Goal: Information Seeking & Learning: Learn about a topic

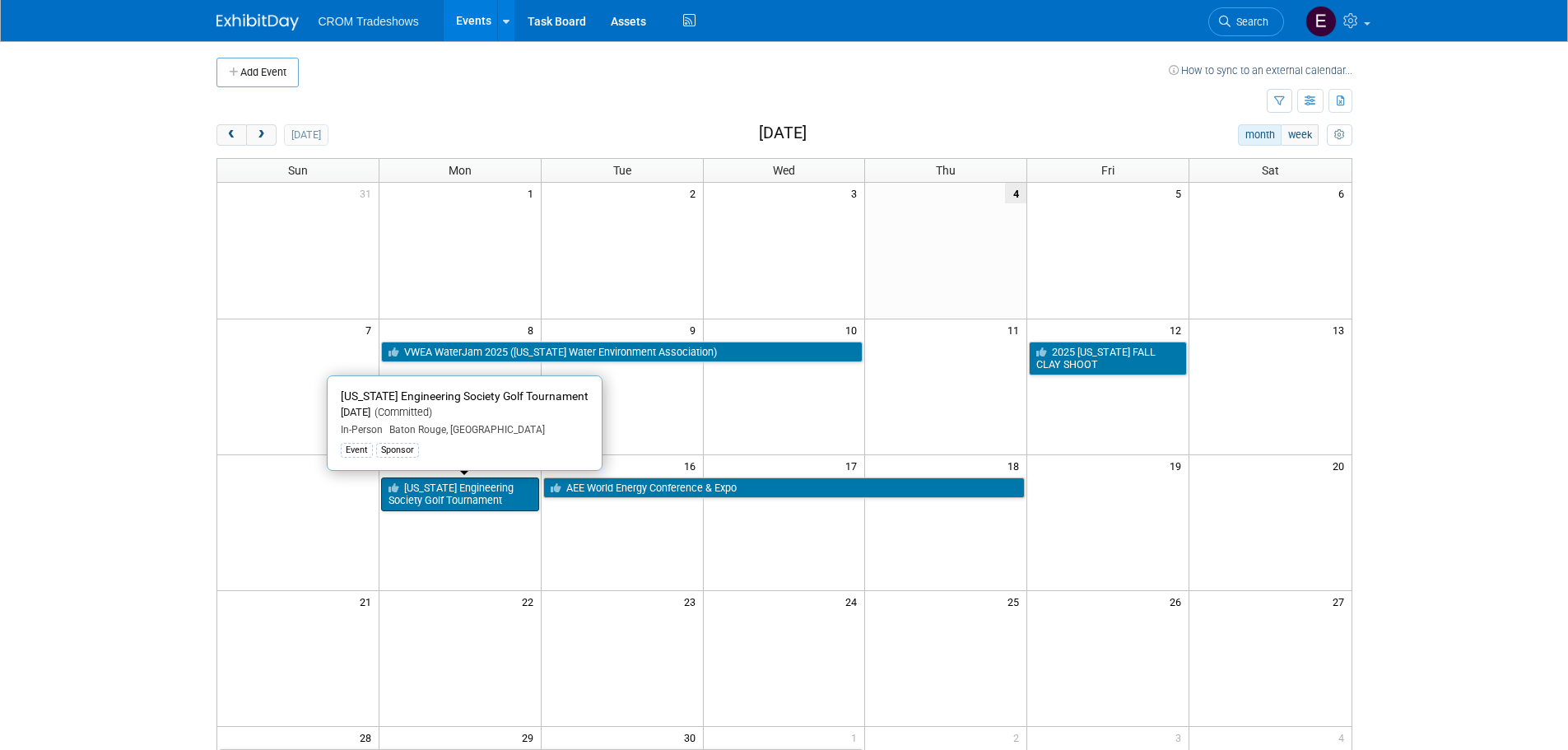
click at [462, 484] on link "[US_STATE] Engineering Society Golf Tournament" at bounding box center [459, 494] width 158 height 34
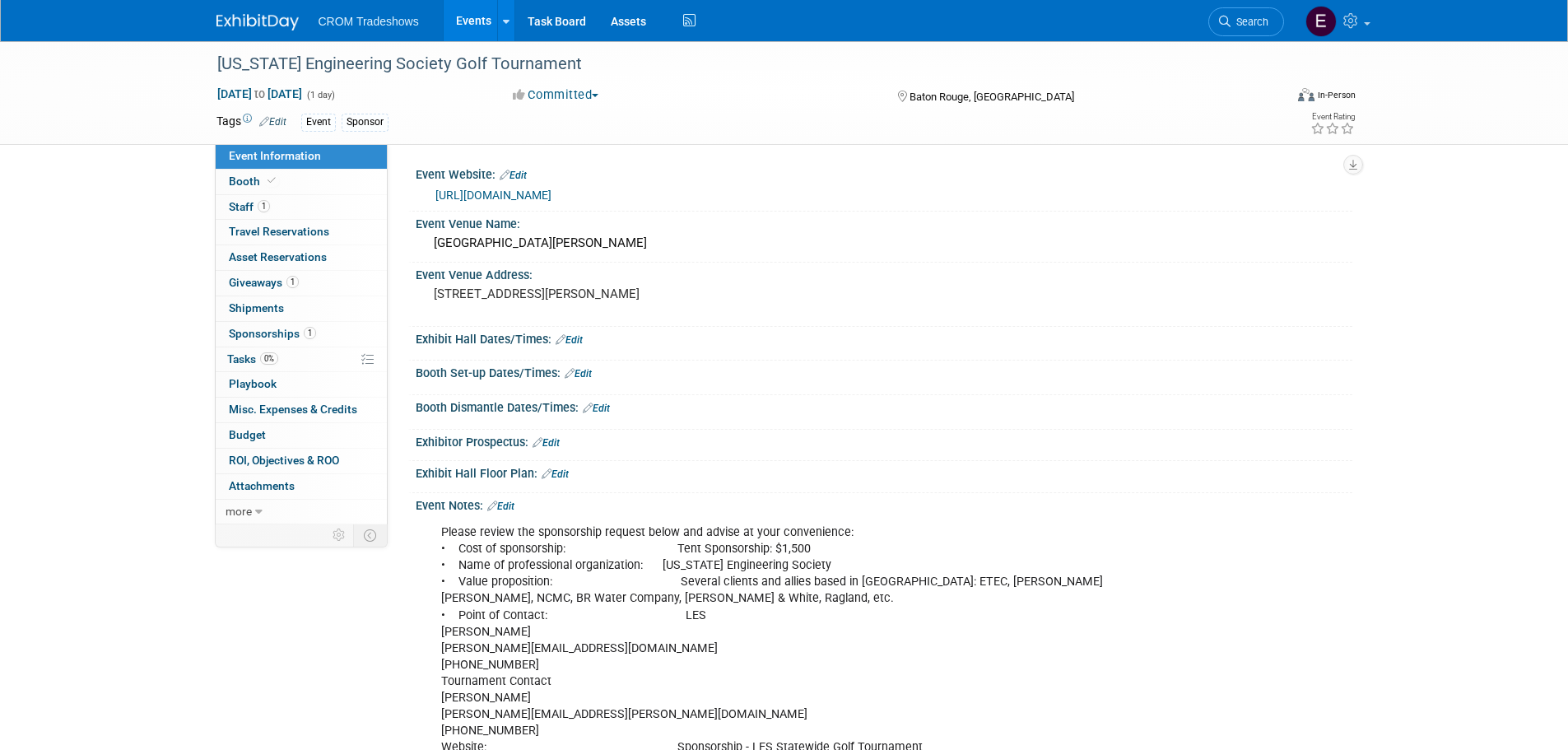
click at [252, 22] on img at bounding box center [258, 22] width 82 height 16
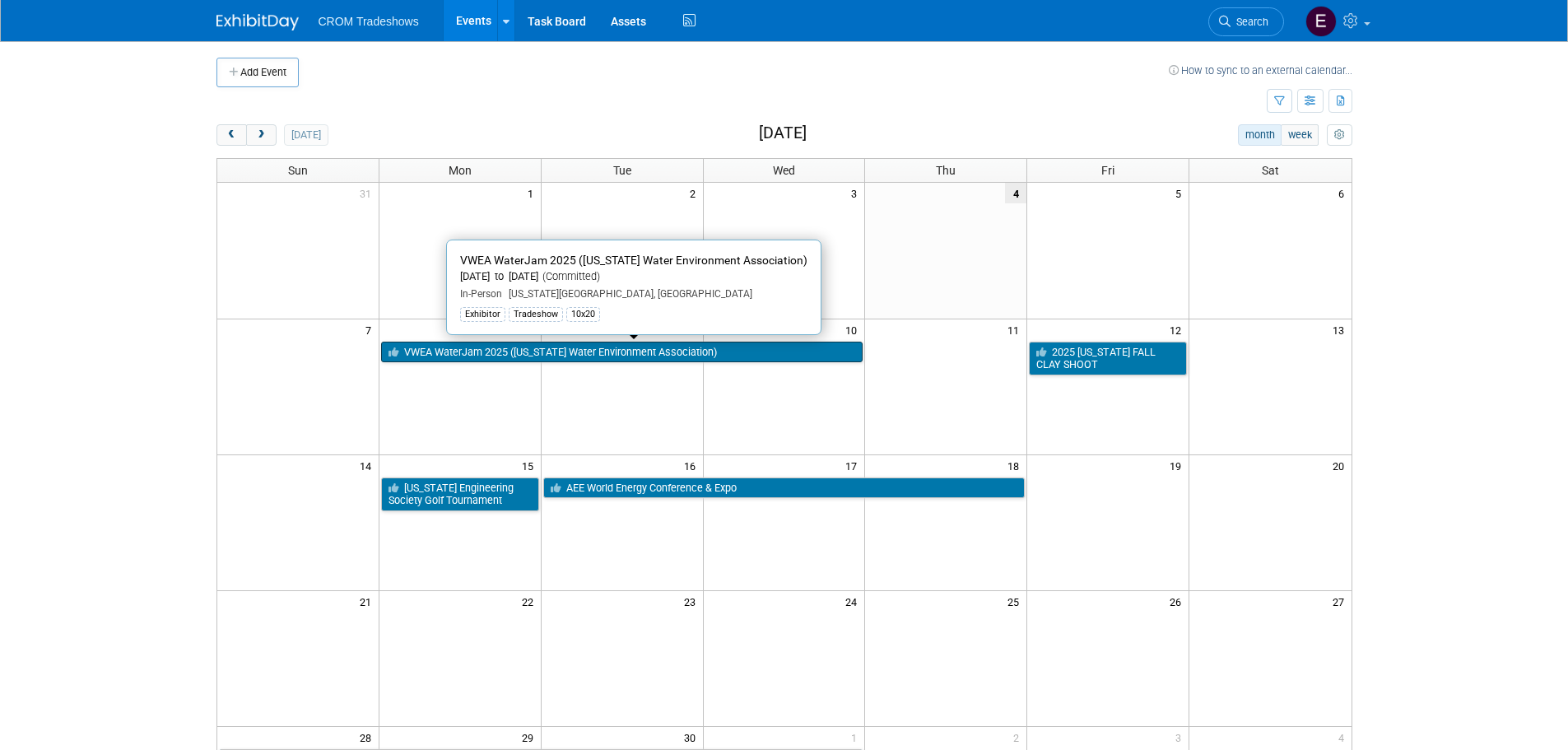
click at [437, 357] on link "VWEA WaterJam 2025 ([US_STATE] Water Environment Association)" at bounding box center [621, 352] width 482 height 21
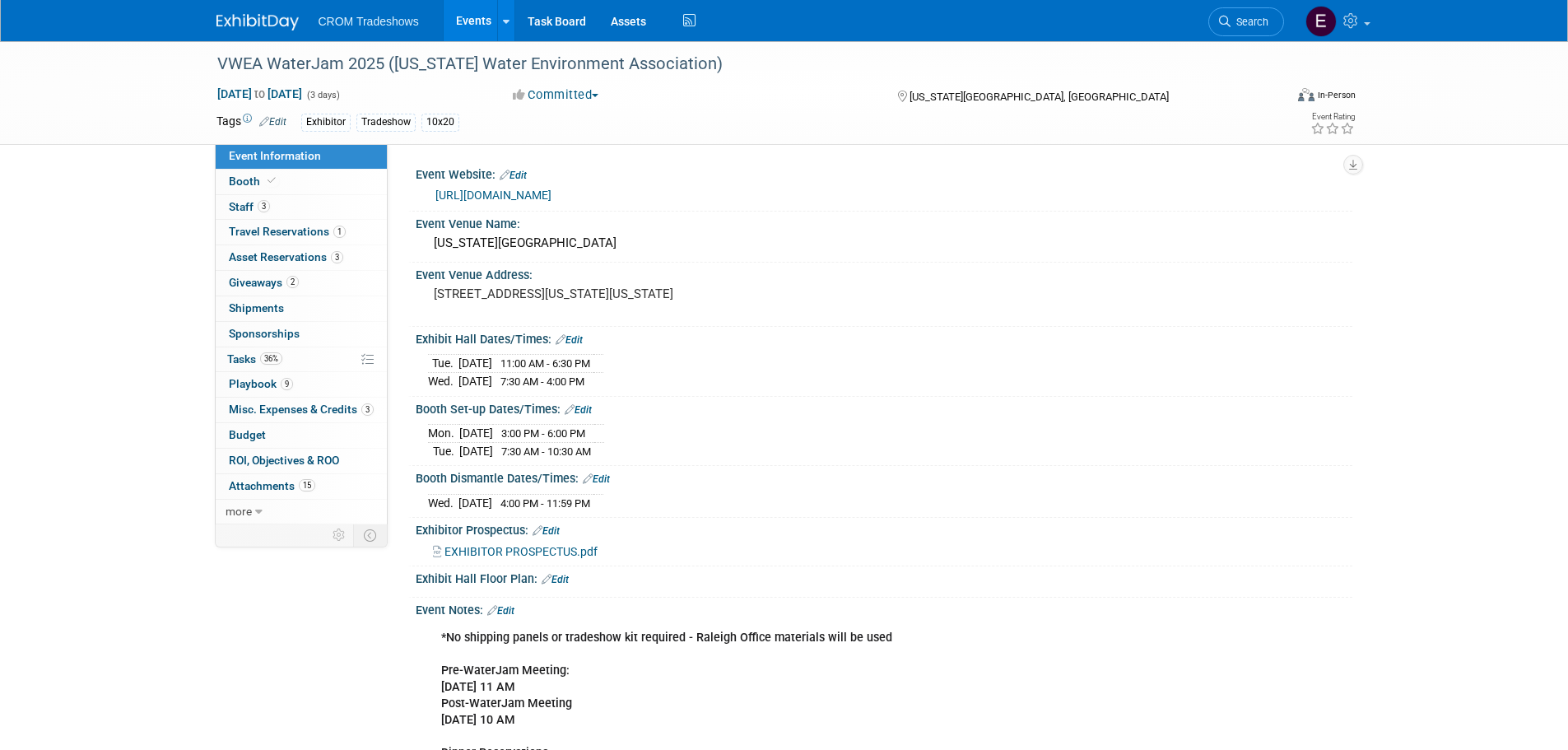
click at [551, 193] on link "[URL][DOMAIN_NAME]" at bounding box center [493, 195] width 116 height 13
